Goal: Task Accomplishment & Management: Manage account settings

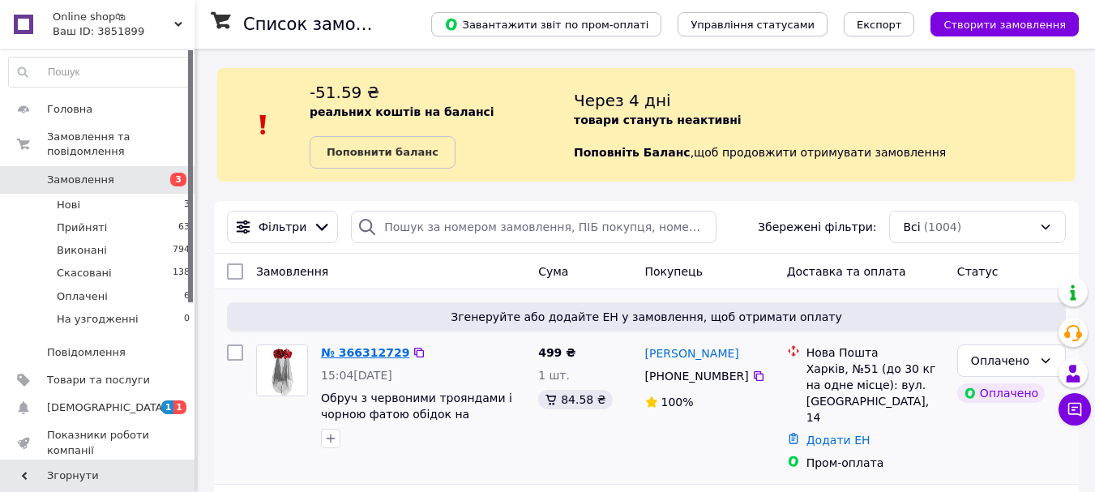
click at [376, 353] on link "№ 366312729" at bounding box center [365, 352] width 88 height 13
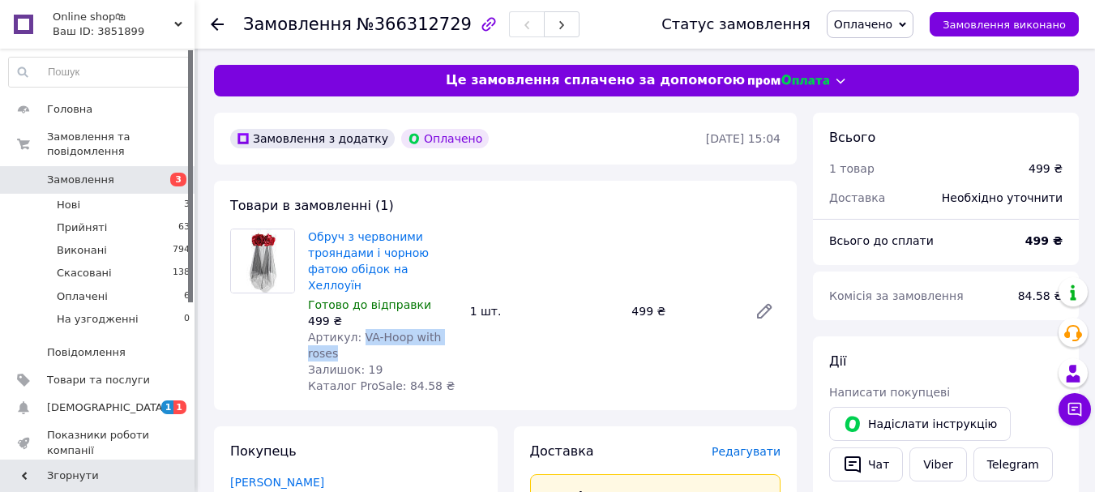
drag, startPoint x: 356, startPoint y: 319, endPoint x: 461, endPoint y: 320, distance: 105.4
click at [461, 320] on div "Обруч з червоними трояндами і чорною фатою обідок на Хеллоуїн Готово до відправ…" at bounding box center [383, 311] width 162 height 172
copy span "VA-Hoop with roses"
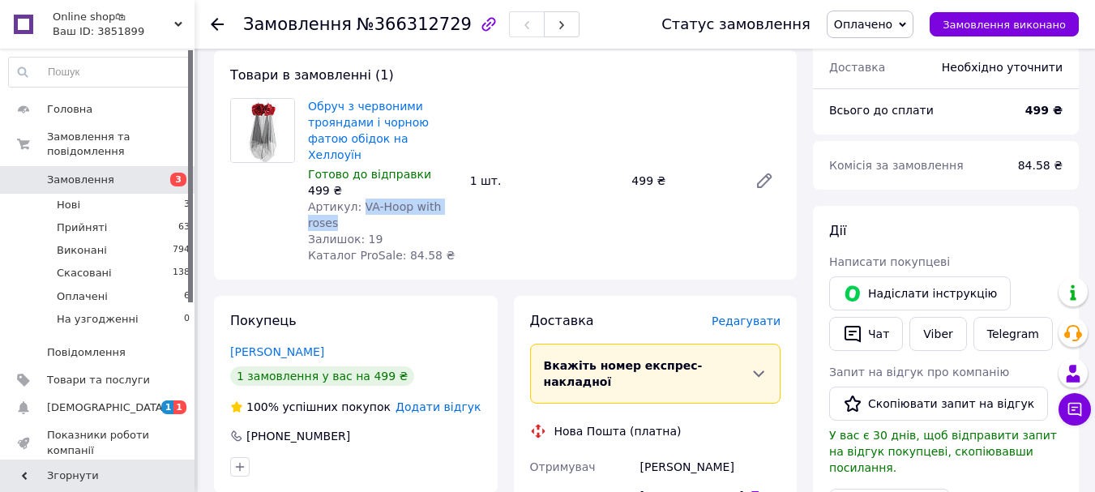
scroll to position [324, 0]
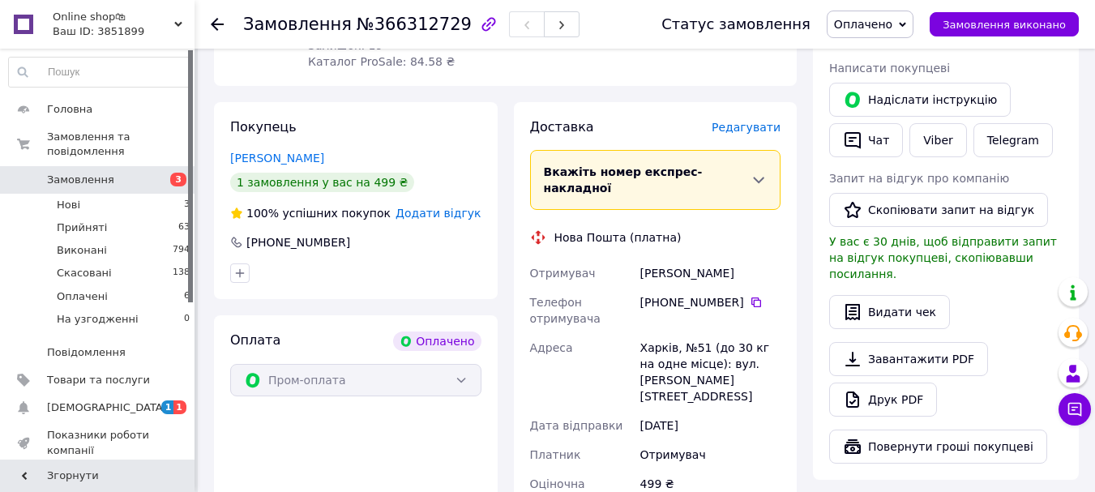
click at [672, 259] on div "[PERSON_NAME]" at bounding box center [710, 273] width 147 height 29
copy div "[PERSON_NAME]"
click at [675, 294] on div "[PHONE_NUMBER]" at bounding box center [710, 302] width 140 height 16
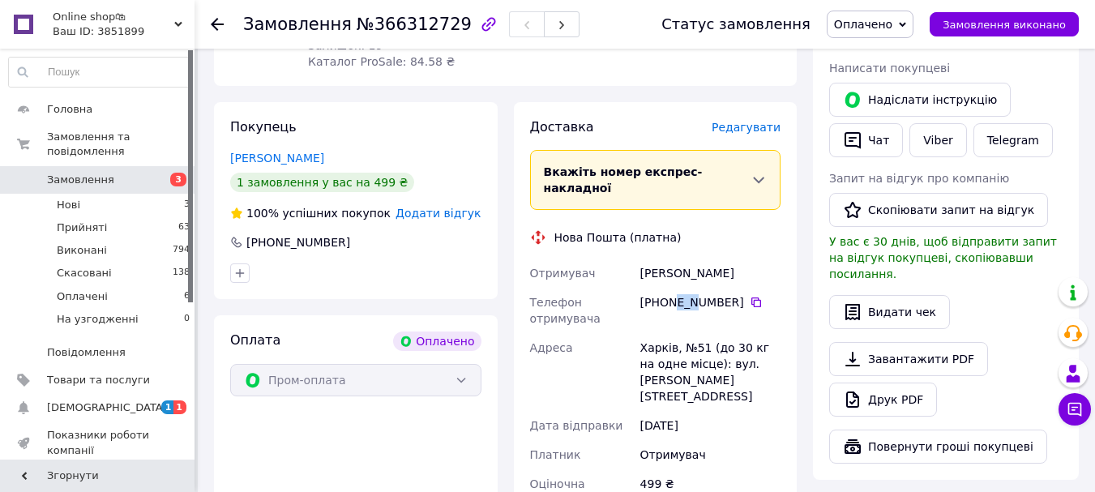
click at [675, 294] on div "[PHONE_NUMBER]" at bounding box center [710, 302] width 140 height 16
copy div "[PHONE_NUMBER]"
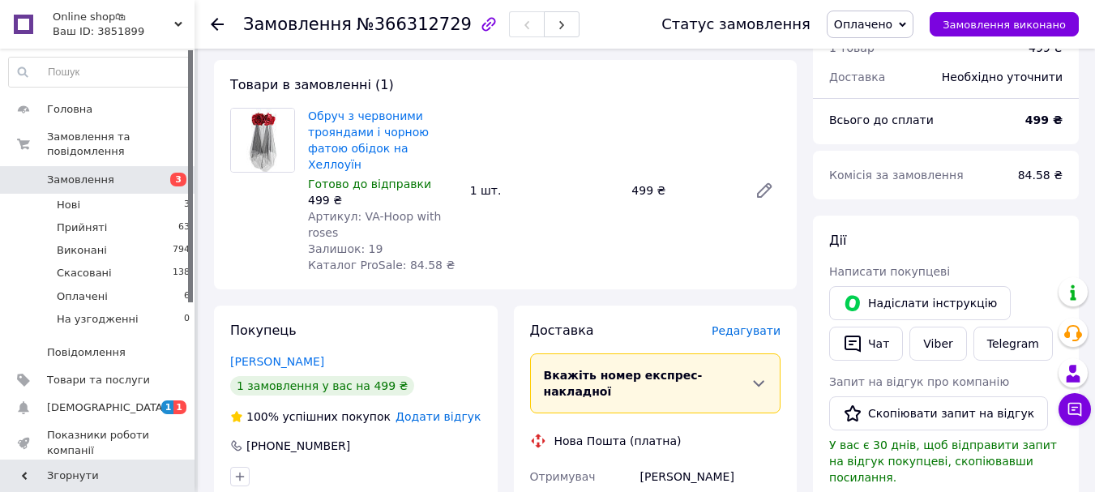
scroll to position [0, 0]
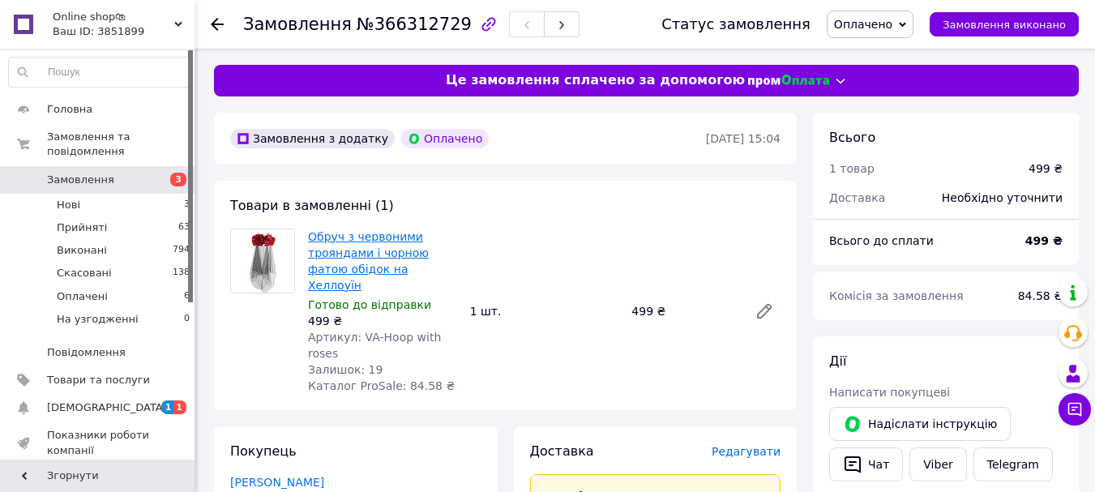
click at [338, 255] on link "Обруч з червоними трояндами і чорною фатою обідок на Хеллоуїн" at bounding box center [368, 261] width 121 height 62
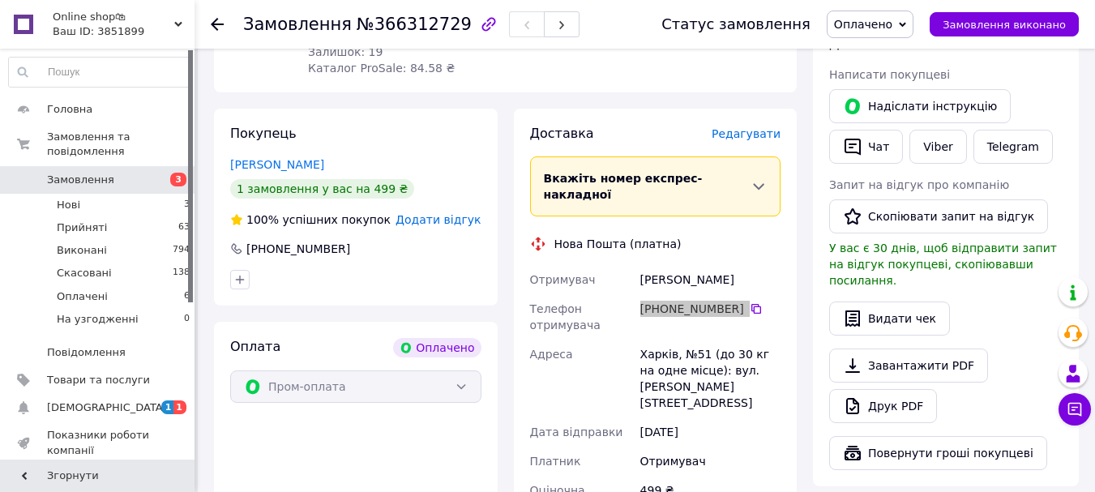
scroll to position [486, 0]
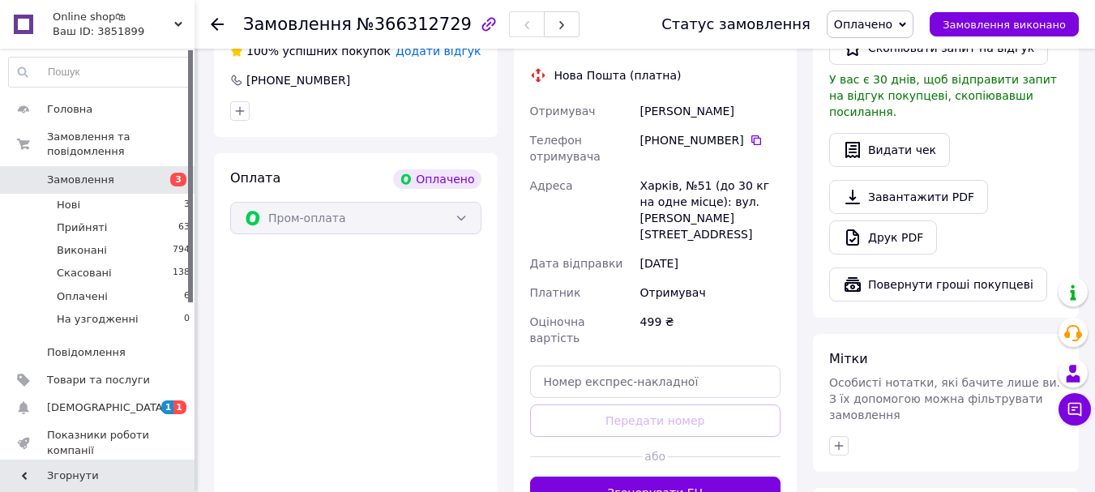
click at [666, 96] on div "[PERSON_NAME]" at bounding box center [710, 110] width 147 height 29
copy div "[PERSON_NAME]"
click at [702, 96] on div "[PERSON_NAME]" at bounding box center [710, 110] width 147 height 29
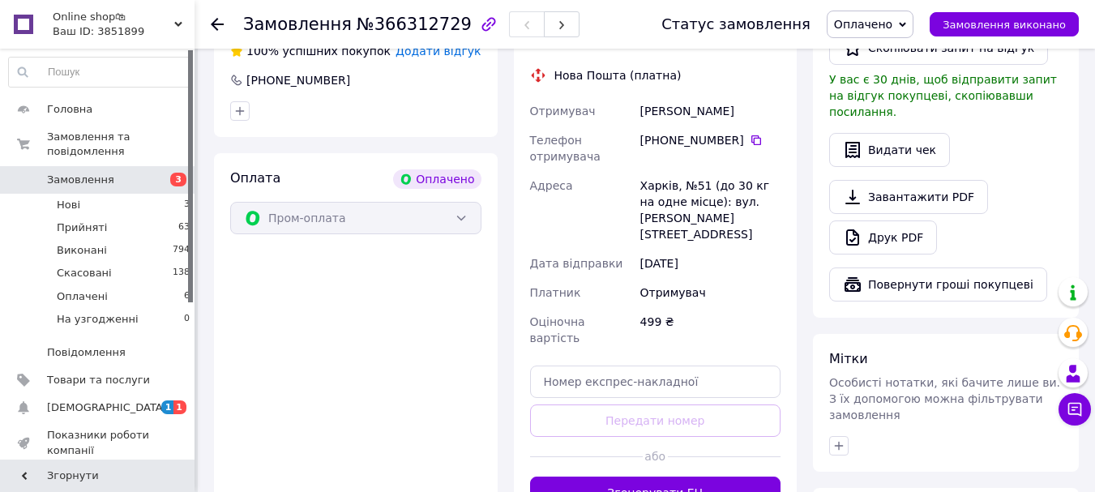
copy div "[PERSON_NAME]"
click at [651, 171] on div "Харків, №51 (до 30 кг на одне місце): вул. [PERSON_NAME][STREET_ADDRESS]" at bounding box center [710, 210] width 147 height 78
copy div "Харків"
drag, startPoint x: 679, startPoint y: 133, endPoint x: 705, endPoint y: 136, distance: 26.1
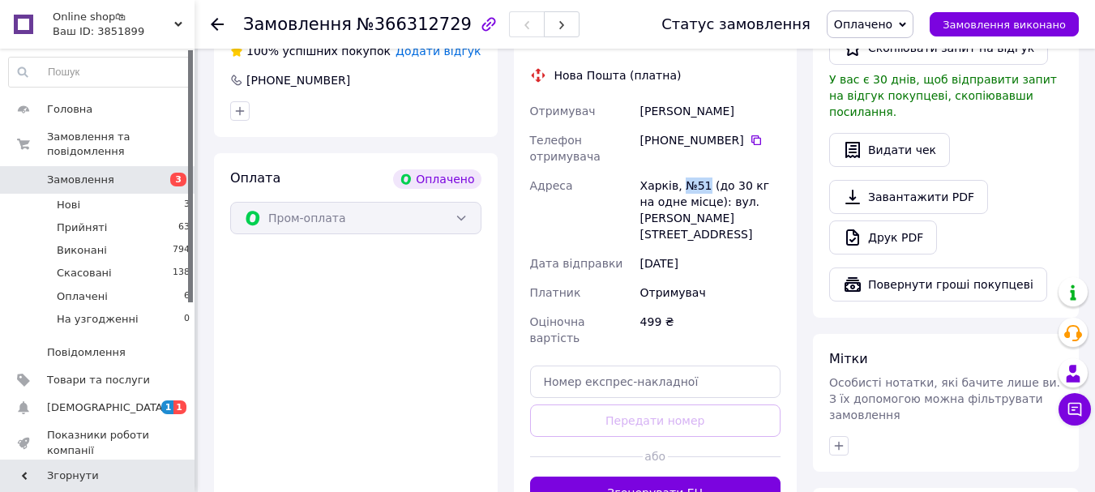
click at [705, 171] on div "Харків, №51 (до 30 кг на одне місце): вул. [PERSON_NAME][STREET_ADDRESS]" at bounding box center [710, 210] width 147 height 78
copy div "№51"
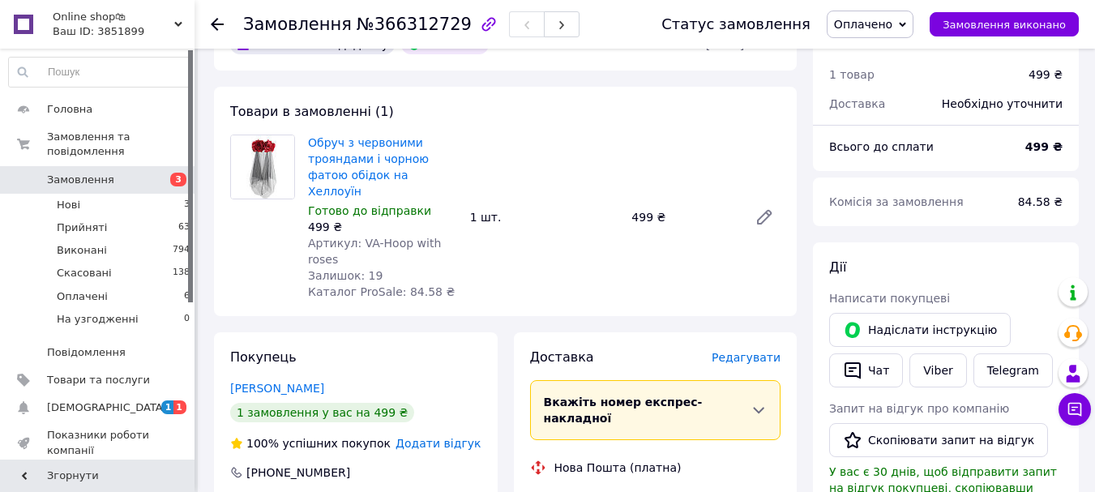
scroll to position [81, 0]
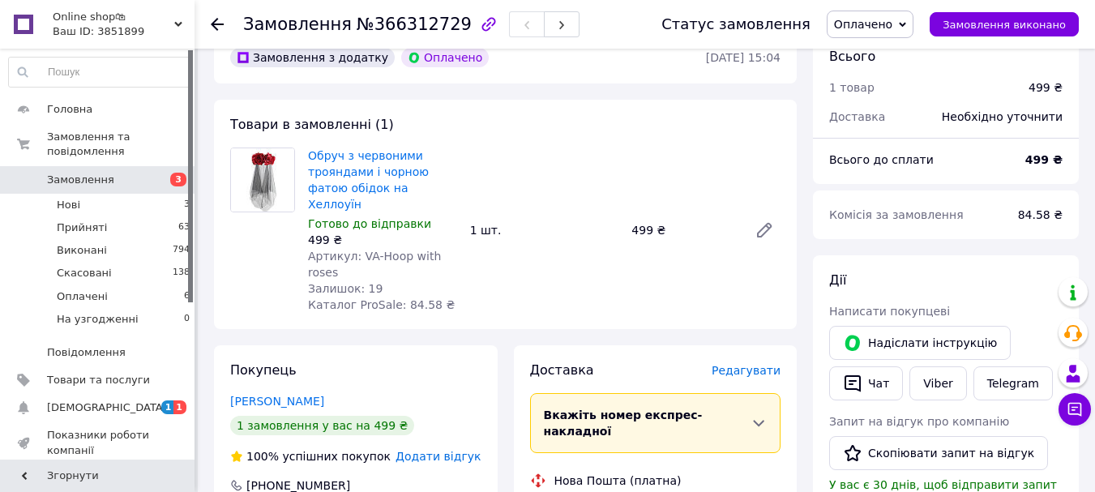
copy div "[PERSON_NAME]"
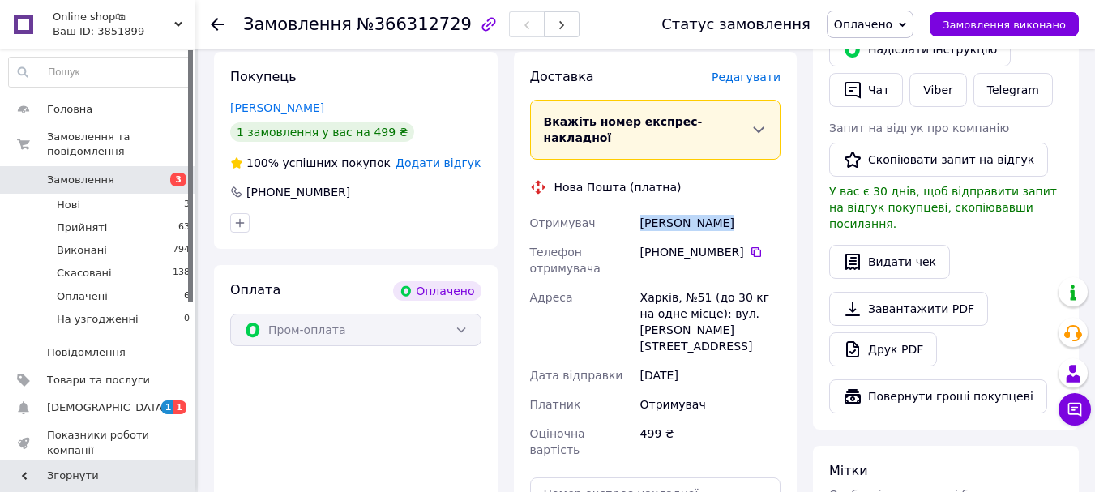
scroll to position [486, 0]
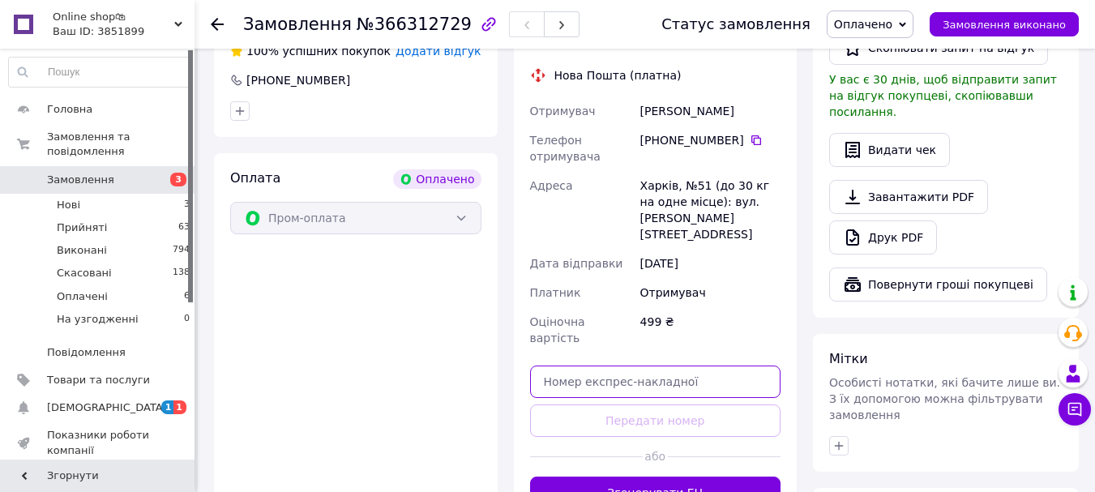
paste input "20451269125334"
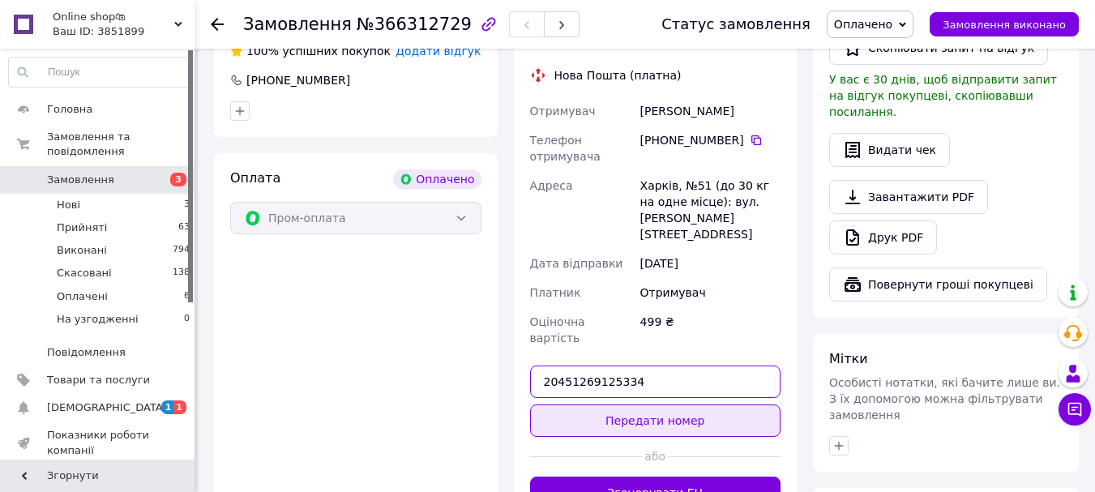
type input "20451269125334"
click at [679, 405] on button "Передати номер" at bounding box center [655, 421] width 251 height 32
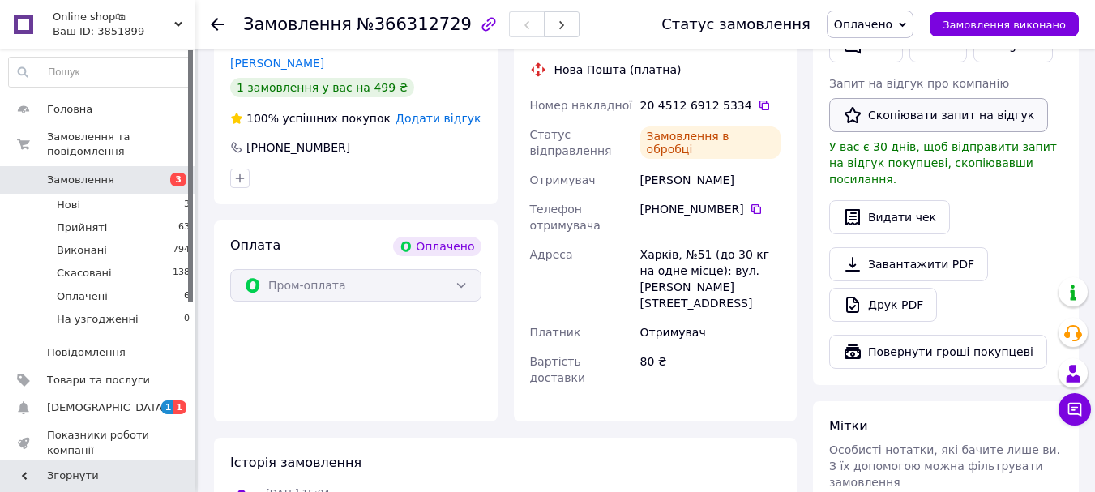
scroll to position [243, 0]
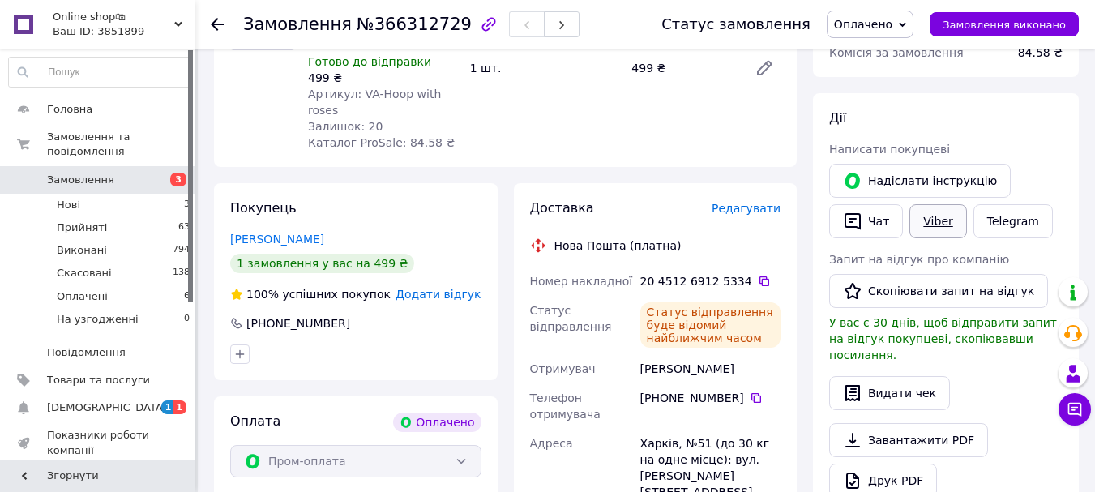
click at [932, 222] on link "Viber" at bounding box center [938, 221] width 57 height 34
click at [1072, 171] on div "[PERSON_NAME] покупцеві   [PERSON_NAME] інструкцію   Чат Viber Telegram Запит н…" at bounding box center [946, 327] width 266 height 468
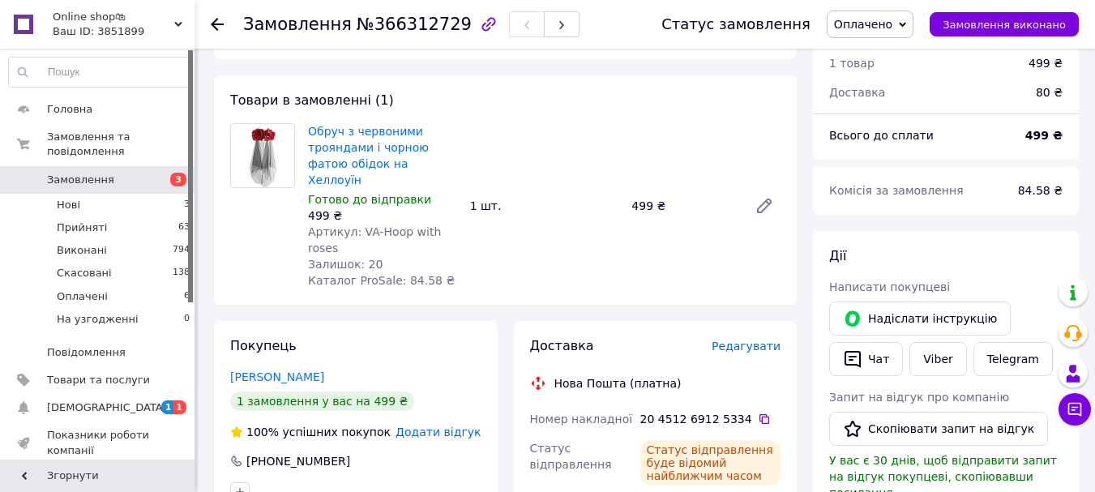
scroll to position [0, 0]
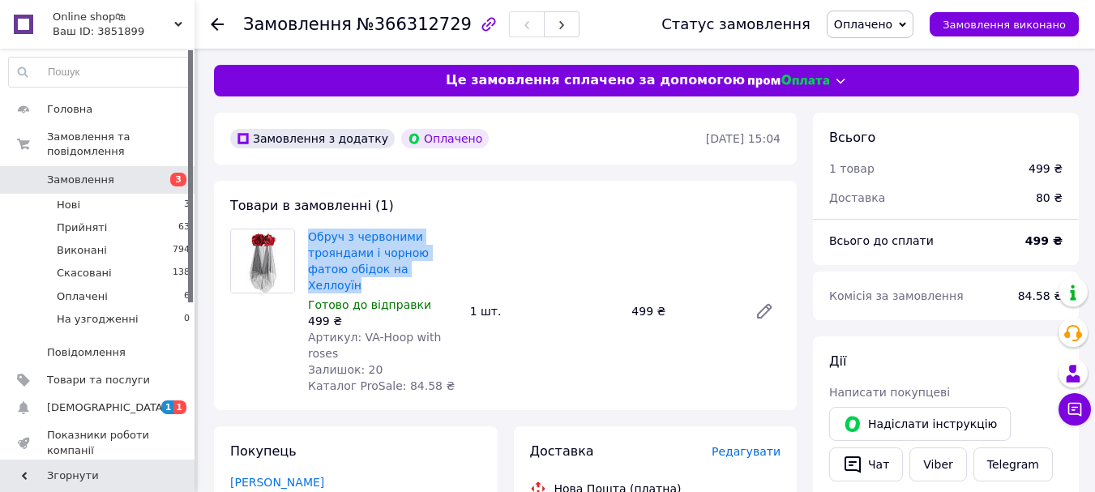
drag, startPoint x: 306, startPoint y: 235, endPoint x: 414, endPoint y: 262, distance: 111.9
click at [414, 262] on div "Обруч з червоними трояндами і чорною фатою обідок на Хеллоуїн Готово до відправ…" at bounding box center [383, 311] width 162 height 172
copy link "Обруч з червоними трояндами і чорною фатою обідок на Хеллоуїн"
drag, startPoint x: 1028, startPoint y: 156, endPoint x: 860, endPoint y: 210, distance: 176.4
click at [1028, 156] on div "499 ₴" at bounding box center [1046, 169] width 54 height 36
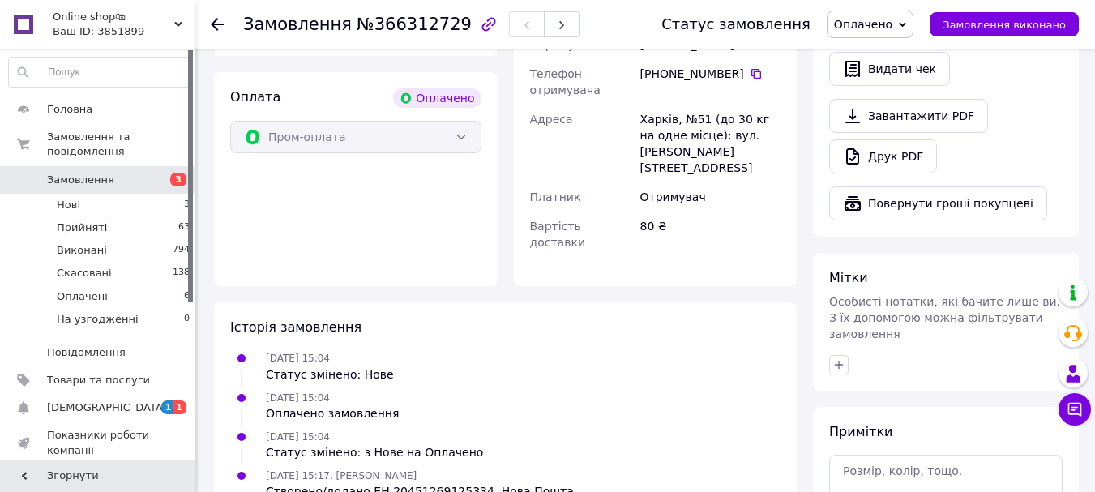
scroll to position [324, 0]
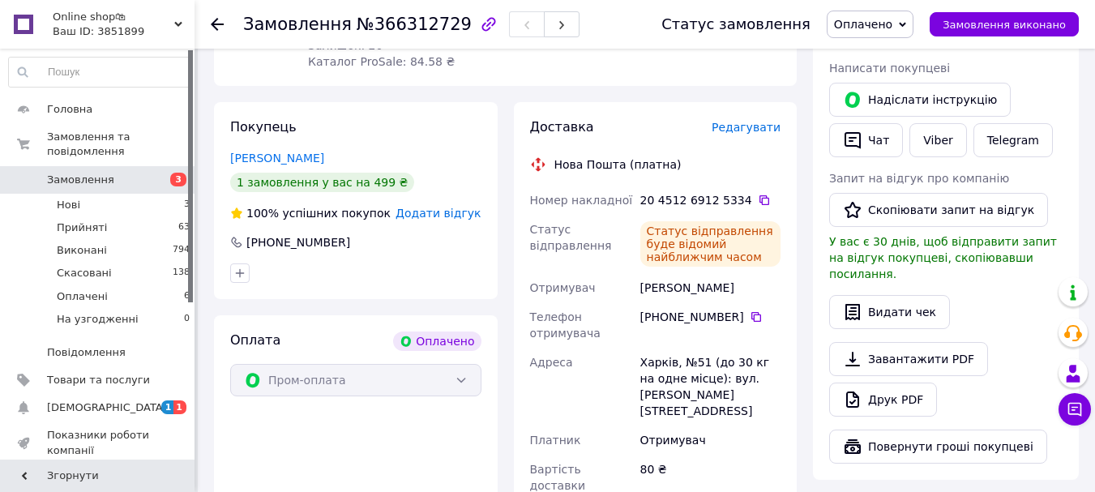
click at [152, 401] on span "1 1" at bounding box center [172, 408] width 45 height 15
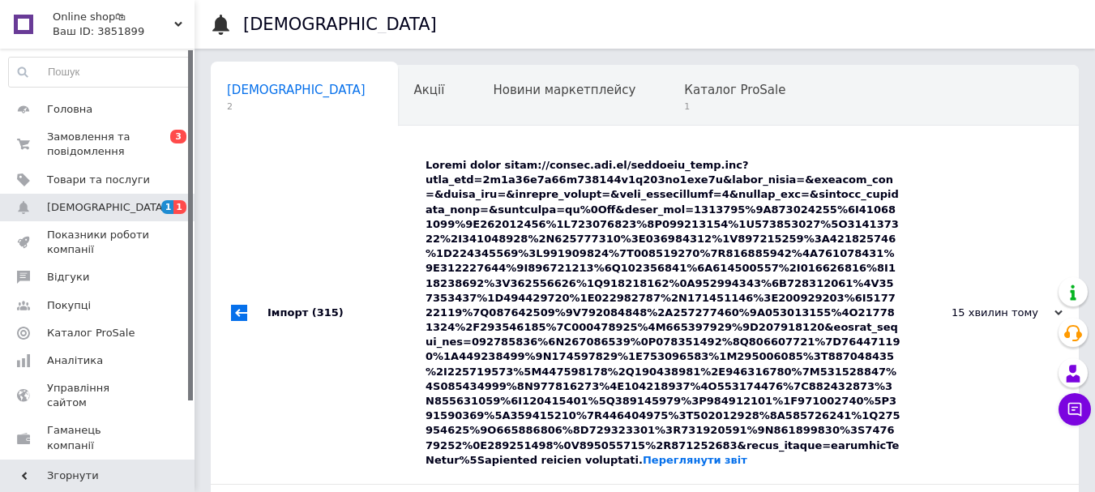
click at [564, 189] on div "Переглянути звіт" at bounding box center [663, 313] width 475 height 310
click at [684, 96] on span "Каталог ProSale" at bounding box center [734, 90] width 101 height 15
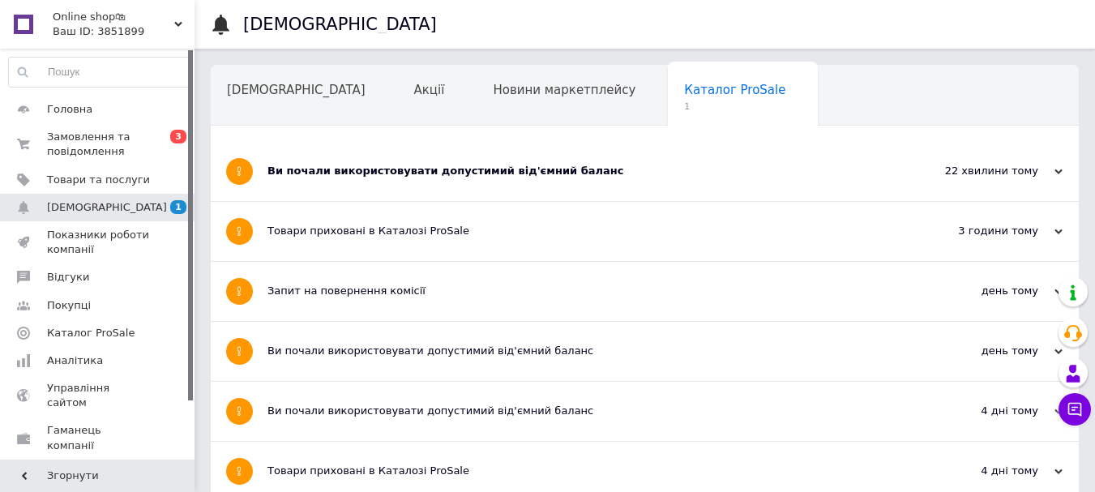
click at [349, 176] on div "Ви почали використовувати допустимий від'ємний баланс" at bounding box center [584, 171] width 633 height 15
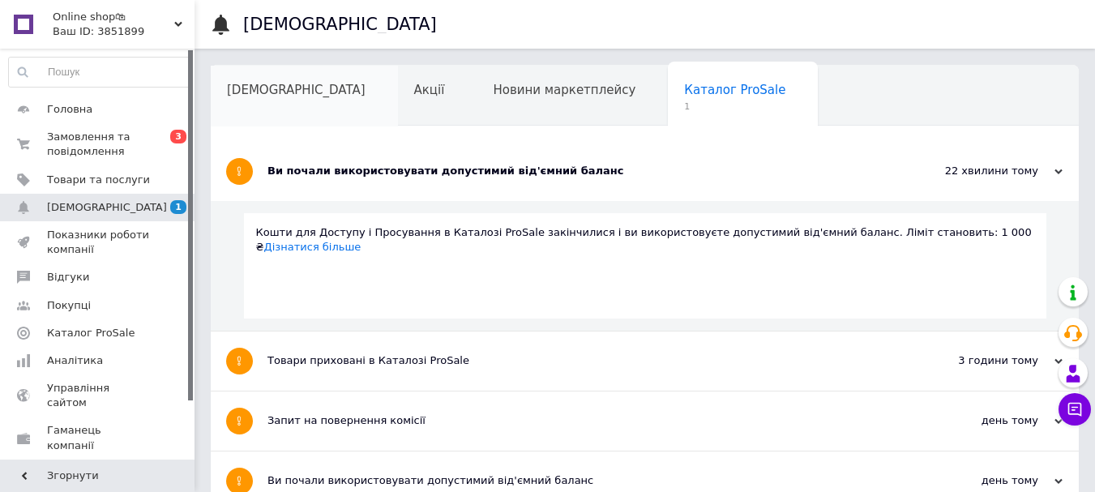
click at [262, 87] on span "[DEMOGRAPHIC_DATA]" at bounding box center [296, 90] width 139 height 15
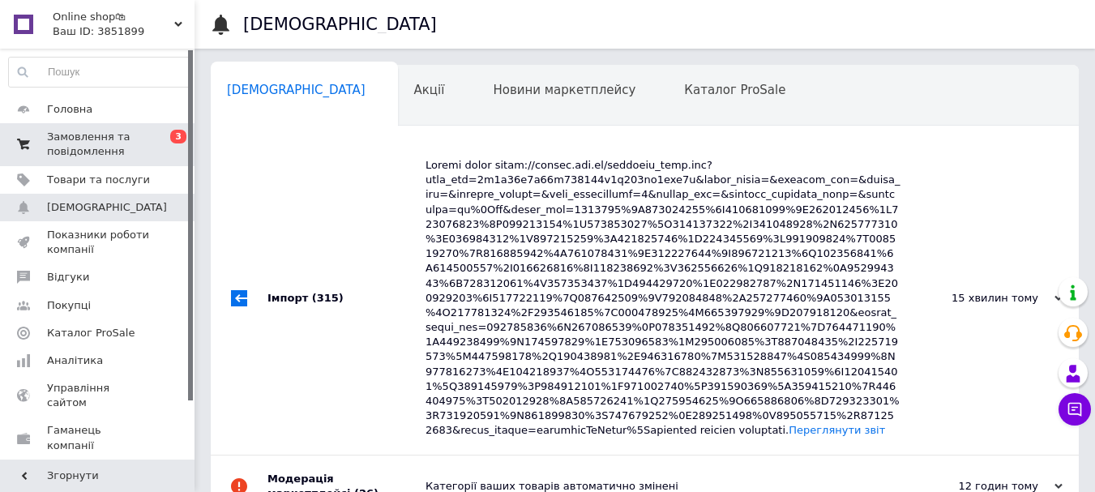
click at [135, 134] on span "Замовлення та повідомлення" at bounding box center [98, 144] width 103 height 29
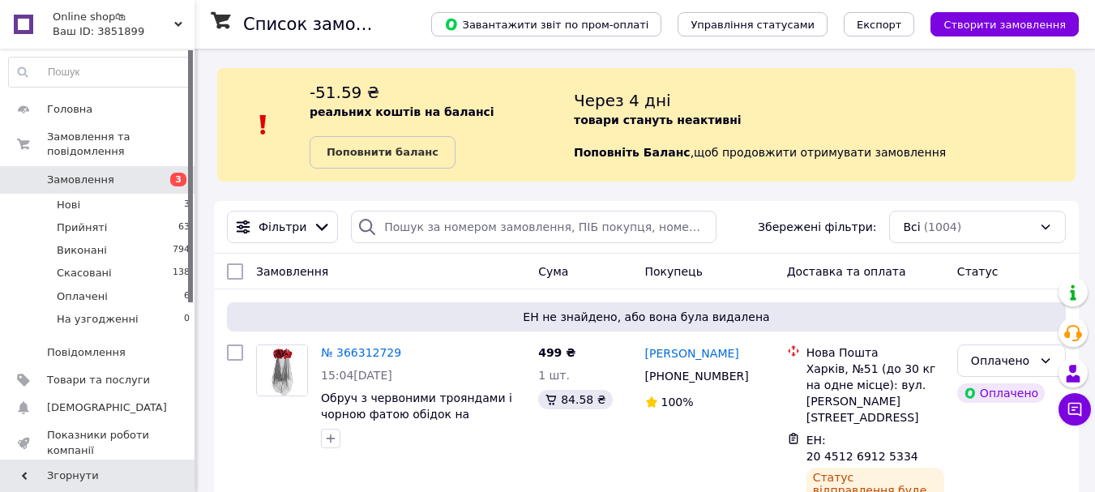
scroll to position [81, 0]
